Goal: Check status: Check status

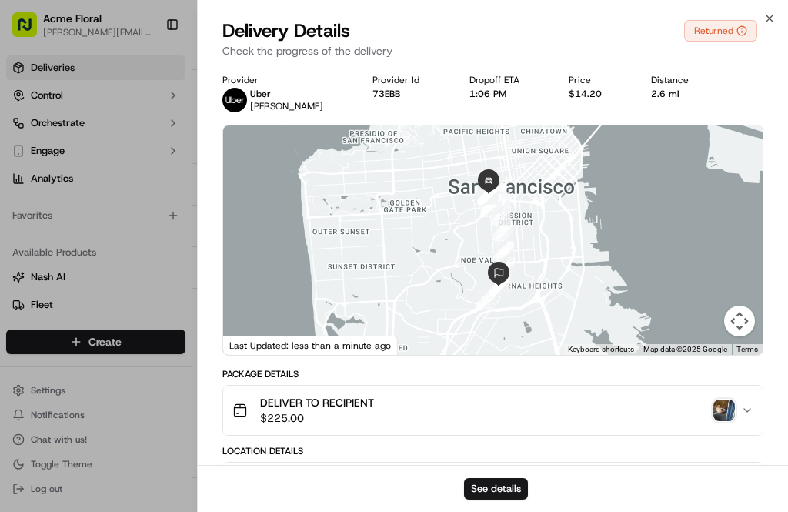
click at [772, 13] on icon "button" at bounding box center [769, 18] width 12 height 12
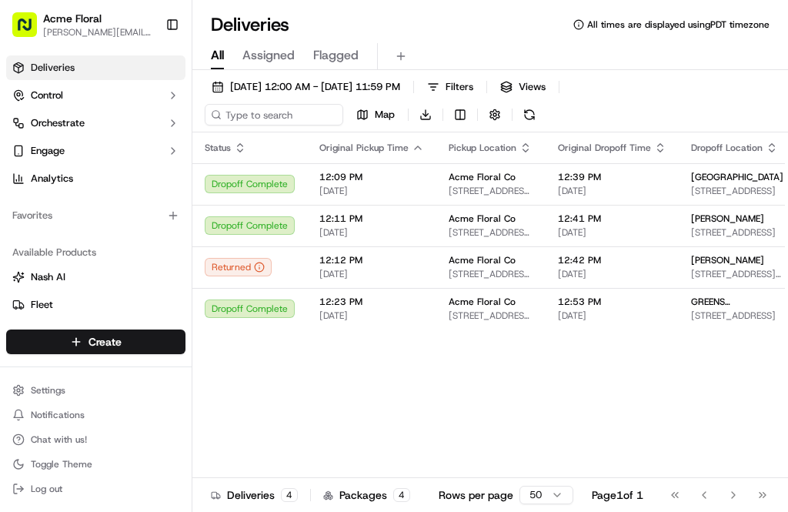
click at [241, 276] on div "Returned" at bounding box center [238, 267] width 67 height 18
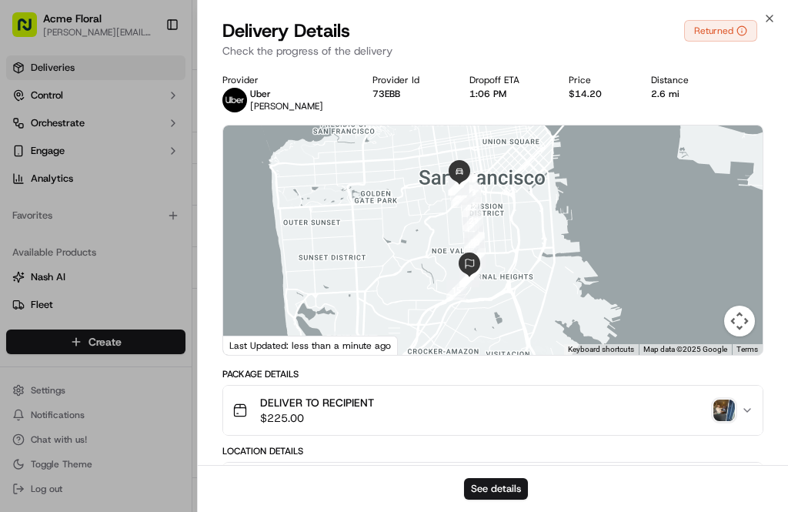
click at [780, 15] on div "Close Delivery Details Returned Check the progress of the delivery Provider [PE…" at bounding box center [492, 256] width 591 height 512
click at [774, 15] on icon "button" at bounding box center [769, 18] width 12 height 12
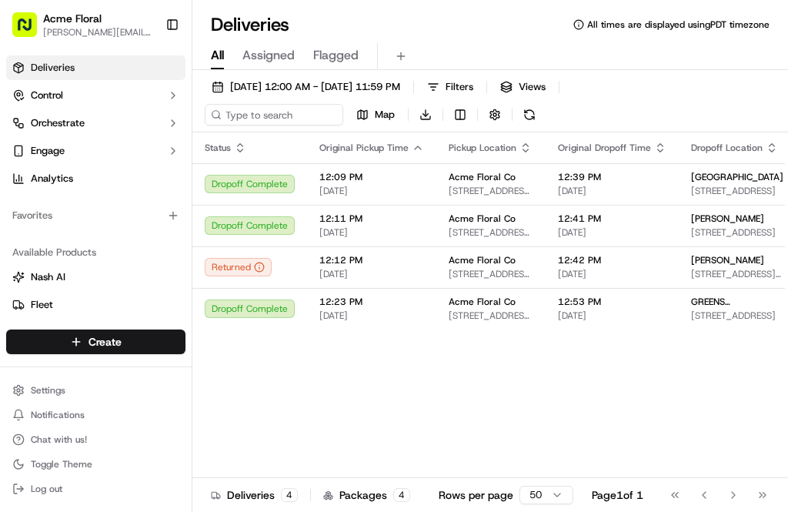
click at [256, 269] on div "Returned" at bounding box center [238, 267] width 67 height 18
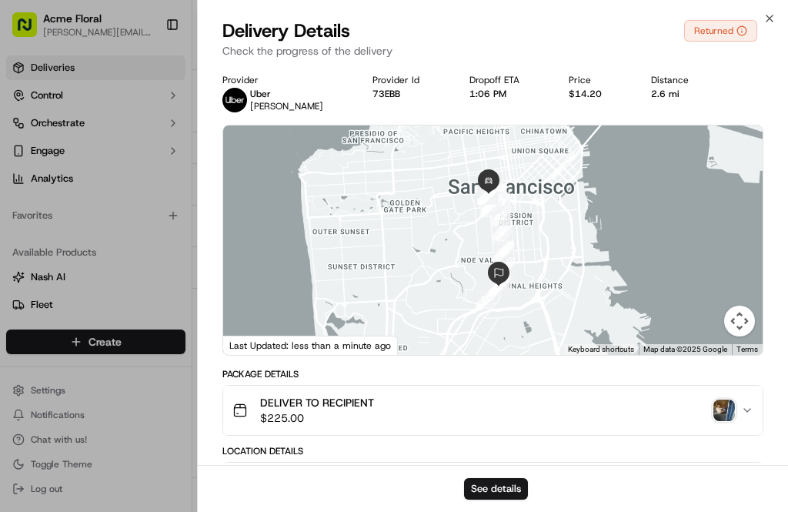
click at [763, 16] on icon "button" at bounding box center [769, 18] width 12 height 12
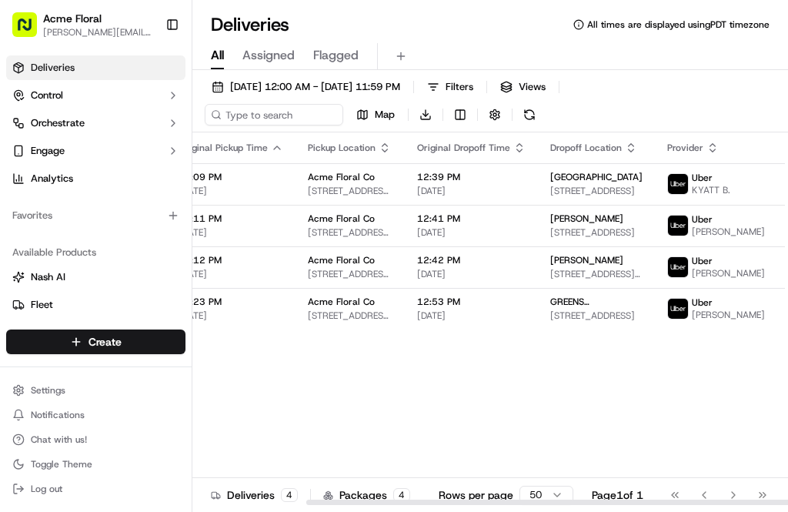
scroll to position [0, 139]
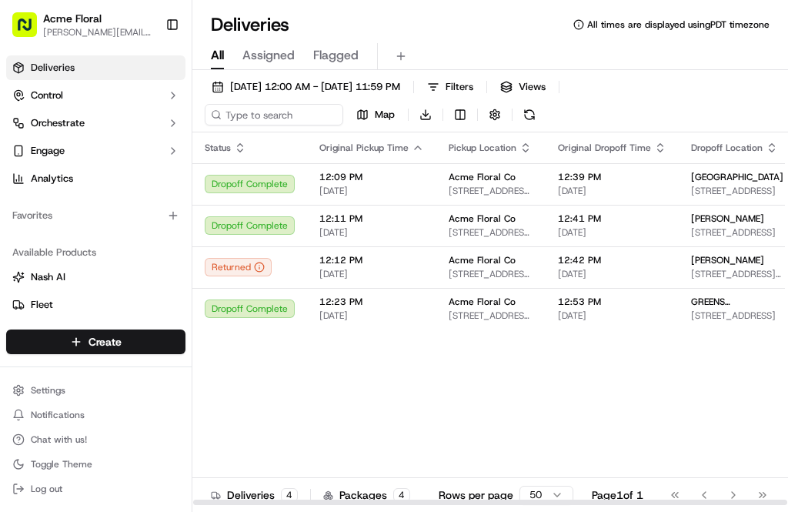
scroll to position [0, 0]
click at [267, 276] on div "Returned" at bounding box center [238, 267] width 67 height 18
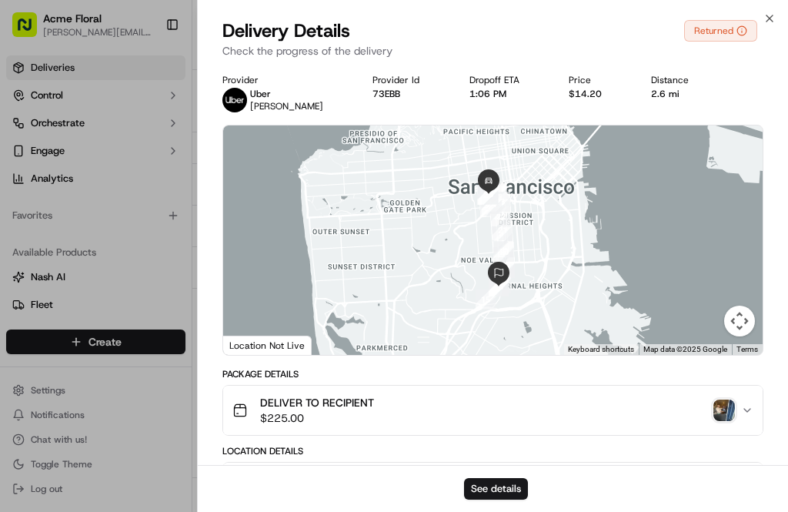
click at [733, 30] on div "Returned" at bounding box center [720, 31] width 73 height 22
click at [713, 35] on div "Returned" at bounding box center [720, 31] width 73 height 22
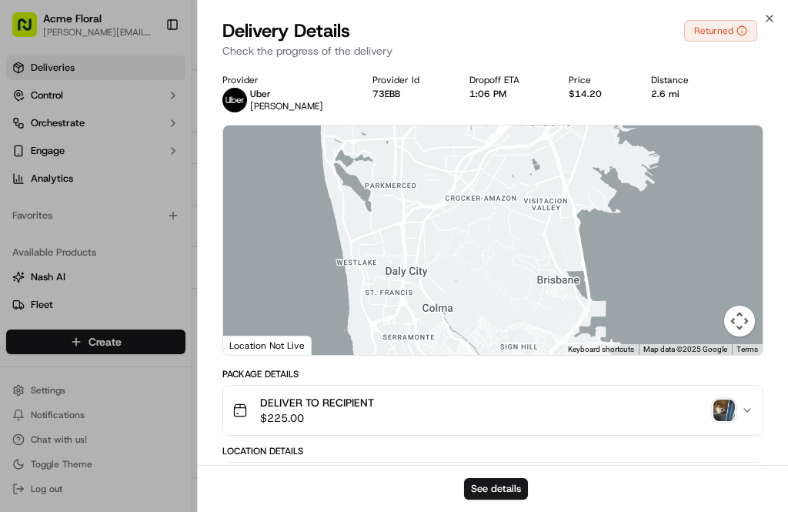
click at [767, 13] on icon "button" at bounding box center [769, 18] width 12 height 12
